Goal: Find specific page/section: Find specific page/section

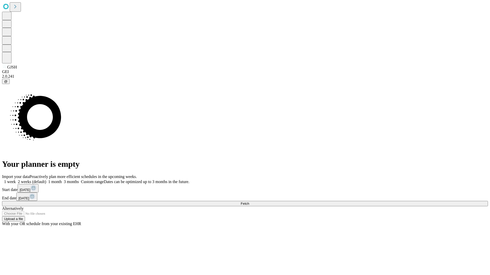
click at [249, 202] on span "Fetch" at bounding box center [245, 204] width 8 height 4
